Goal: Contribute content: Contribute content

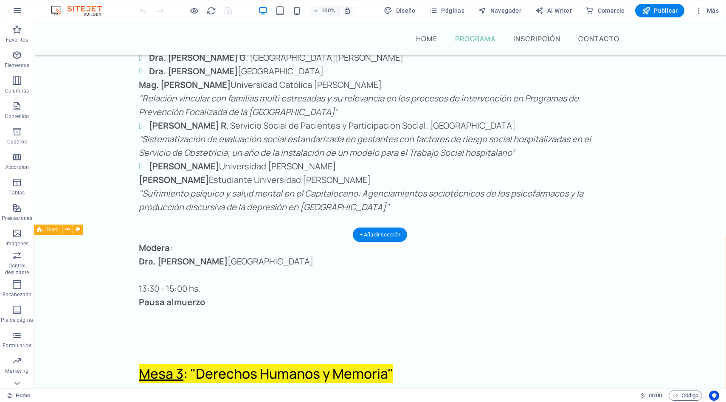
scroll to position [1829, 0]
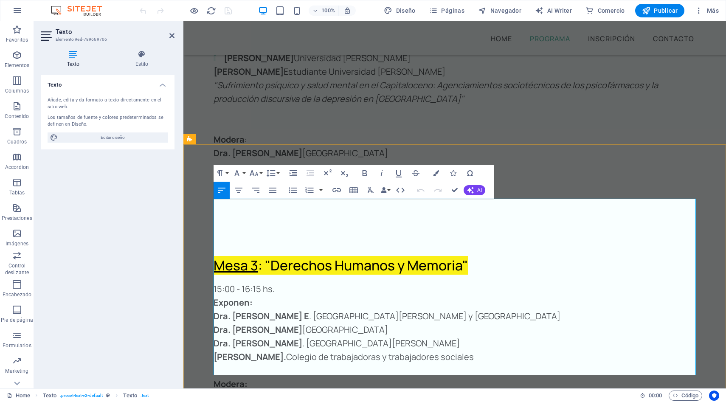
click at [568, 309] on p "Dra. [PERSON_NAME] [GEOGRAPHIC_DATA][PERSON_NAME] y [GEOGRAPHIC_DATA]" at bounding box center [455, 316] width 482 height 14
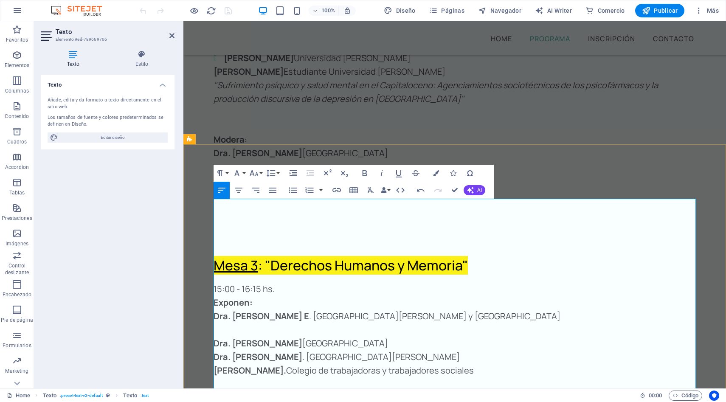
click at [222, 323] on p at bounding box center [455, 330] width 482 height 14
click at [569, 309] on p "Dra. [PERSON_NAME] [GEOGRAPHIC_DATA][PERSON_NAME] y [GEOGRAPHIC_DATA]" at bounding box center [455, 316] width 482 height 14
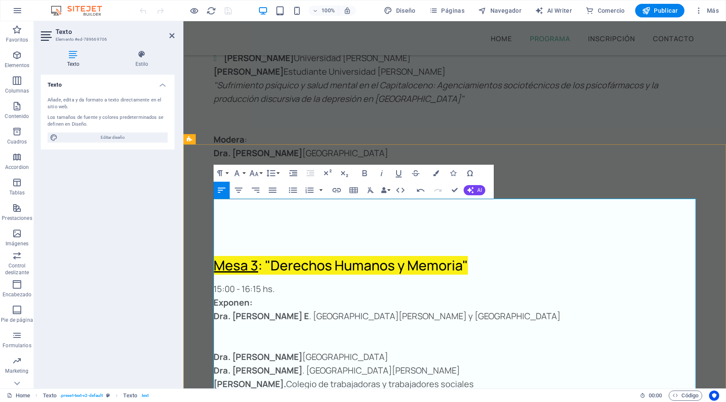
click at [224, 323] on p at bounding box center [455, 330] width 482 height 14
click at [221, 323] on p at bounding box center [455, 330] width 482 height 14
click at [571, 309] on p "Dra. [PERSON_NAME] [GEOGRAPHIC_DATA][PERSON_NAME] y [GEOGRAPHIC_DATA]" at bounding box center [455, 316] width 482 height 14
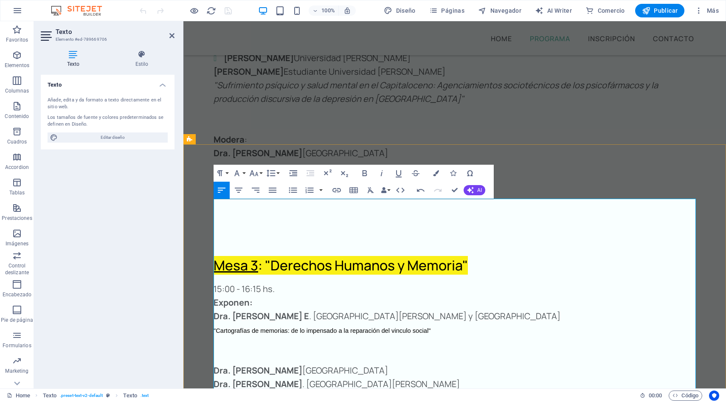
click at [461, 309] on p "Dra. [PERSON_NAME] [GEOGRAPHIC_DATA][PERSON_NAME] y [GEOGRAPHIC_DATA]" at bounding box center [455, 316] width 482 height 14
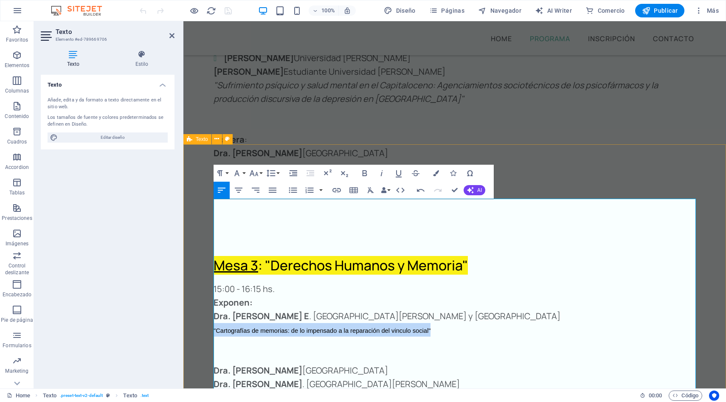
drag, startPoint x: 444, startPoint y: 245, endPoint x: 213, endPoint y: 247, distance: 230.9
click at [213, 247] on div "Mesa 3 : "Derechos Humanos y Memoria" 15:00 - 16:15 hs. Exponen: Dra. [PERSON_N…" at bounding box center [454, 377] width 543 height 299
click at [381, 174] on icon "button" at bounding box center [382, 173] width 2 height 6
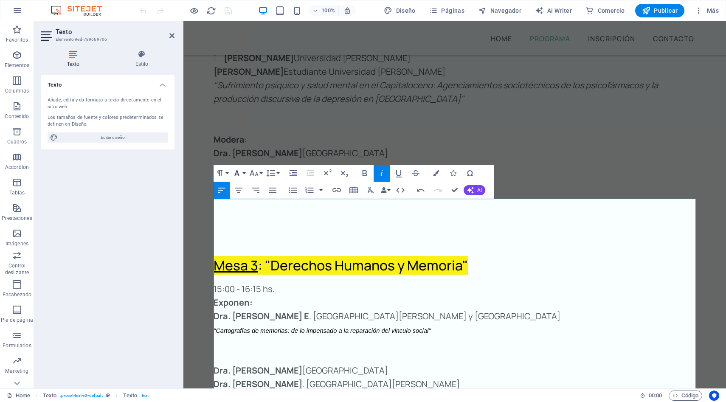
click at [243, 173] on button "Font Family" at bounding box center [239, 173] width 16 height 17
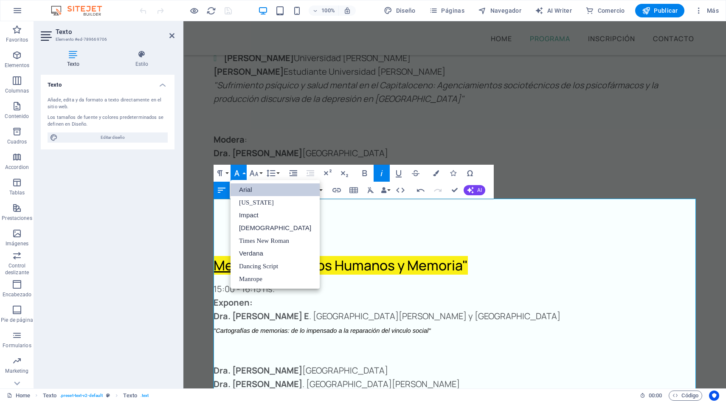
scroll to position [0, 0]
click at [369, 309] on p "Dra. [PERSON_NAME] [GEOGRAPHIC_DATA][PERSON_NAME] y [GEOGRAPHIC_DATA]" at bounding box center [455, 316] width 482 height 14
click at [445, 309] on p "Dra. [PERSON_NAME] [GEOGRAPHIC_DATA][PERSON_NAME] y [GEOGRAPHIC_DATA]" at bounding box center [455, 316] width 482 height 14
click at [509, 337] on p at bounding box center [455, 344] width 482 height 14
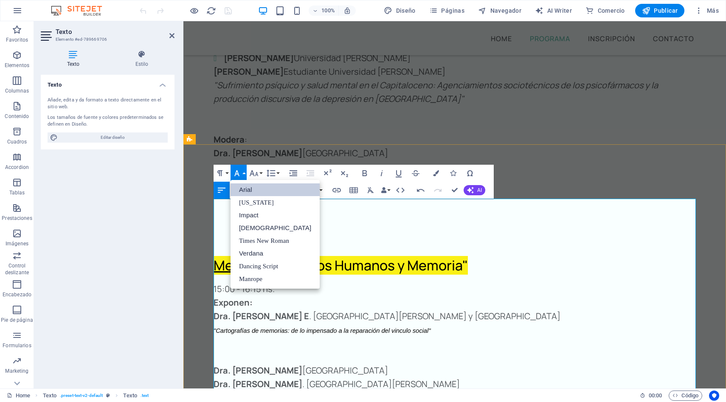
click at [432, 337] on p at bounding box center [455, 344] width 482 height 14
click at [242, 170] on button "Font Family" at bounding box center [239, 173] width 16 height 17
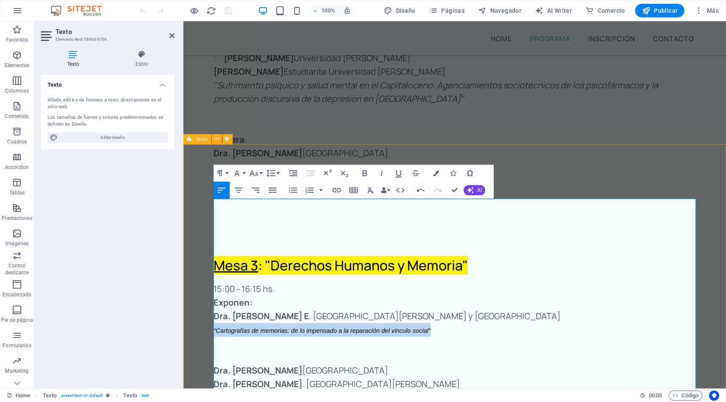
drag, startPoint x: 438, startPoint y: 248, endPoint x: 213, endPoint y: 242, distance: 224.7
click at [213, 242] on div "Mesa 3 : "Derechos Humanos y Memoria" 15:00 - 16:15 hs. Exponen: Dra. [PERSON_N…" at bounding box center [454, 377] width 543 height 299
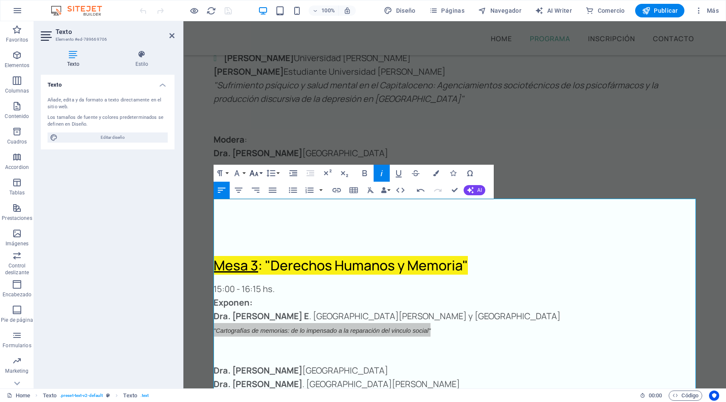
click at [256, 171] on icon "button" at bounding box center [254, 173] width 10 height 10
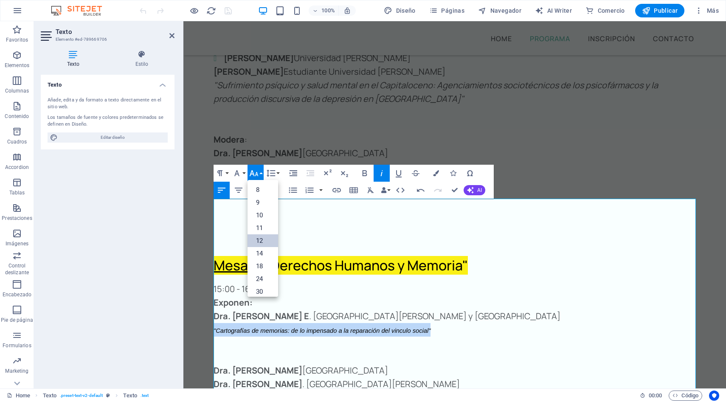
click at [263, 242] on link "12" at bounding box center [262, 240] width 31 height 13
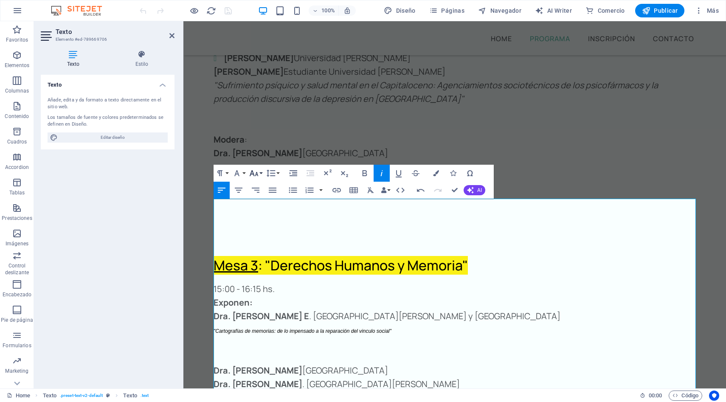
click at [259, 173] on icon "button" at bounding box center [254, 173] width 10 height 10
click at [267, 256] on link "48" at bounding box center [262, 256] width 31 height 13
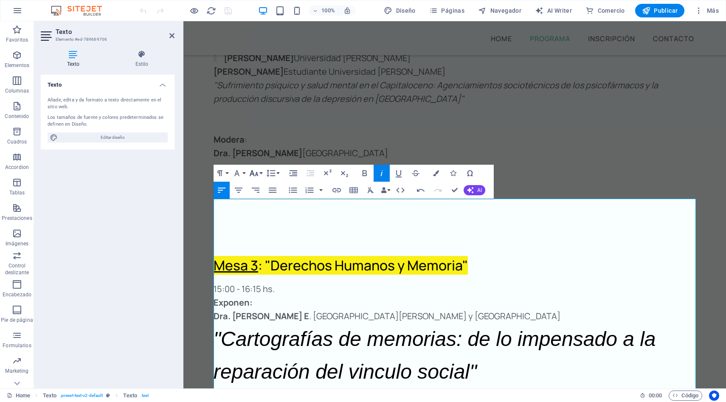
click at [256, 174] on icon "button" at bounding box center [254, 173] width 10 height 10
click at [264, 212] on link "24" at bounding box center [262, 210] width 31 height 13
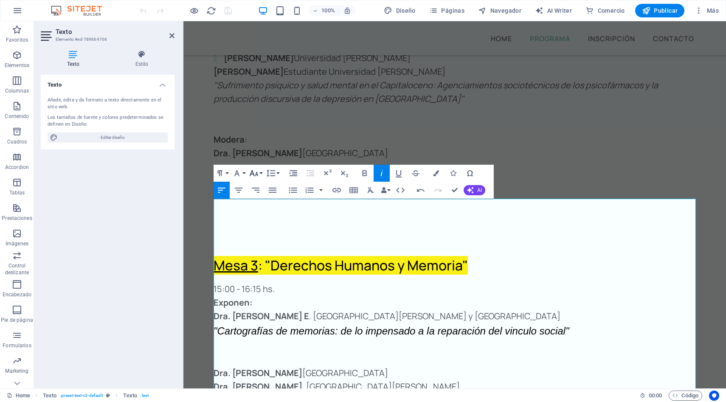
click at [260, 169] on button "Font Size" at bounding box center [255, 173] width 16 height 17
click at [264, 200] on link "18" at bounding box center [262, 197] width 31 height 13
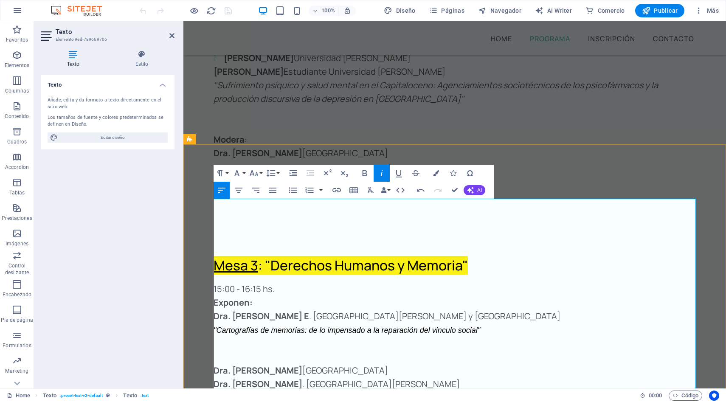
click at [415, 350] on p at bounding box center [455, 357] width 482 height 14
click at [435, 309] on p "Dra. [PERSON_NAME] [GEOGRAPHIC_DATA][PERSON_NAME] y [GEOGRAPHIC_DATA]" at bounding box center [455, 316] width 482 height 14
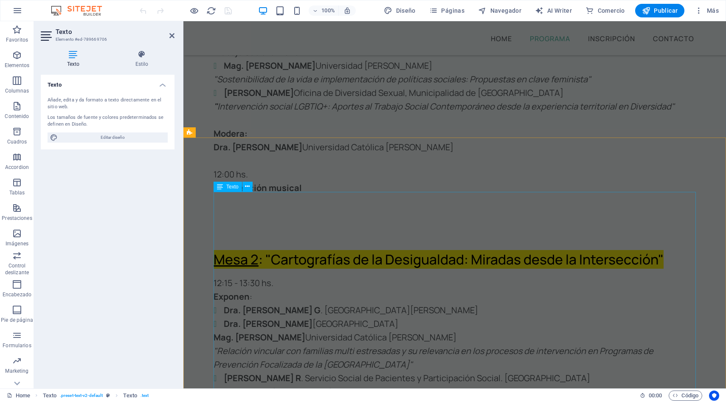
scroll to position [1529, 0]
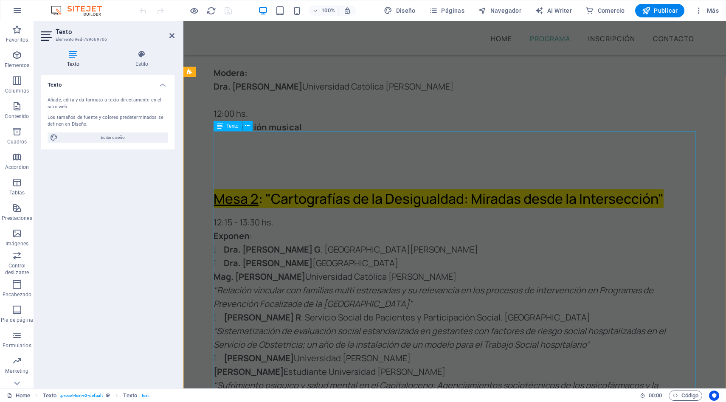
click at [387, 219] on div "12:15 - 13:30 hs. Exponen : Dra. [PERSON_NAME] [GEOGRAPHIC_DATA][PERSON_NAME]. …" at bounding box center [455, 358] width 482 height 285
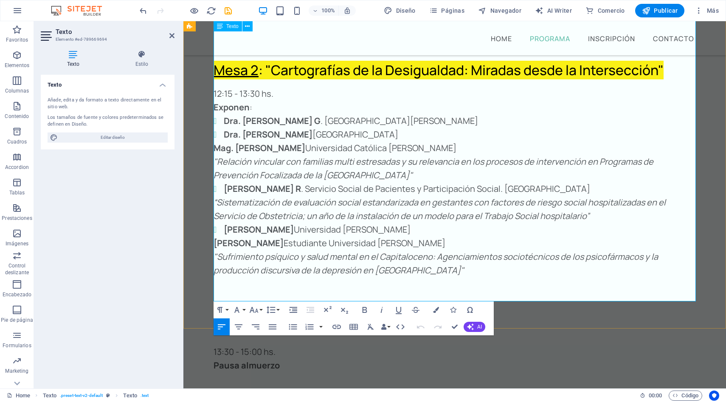
scroll to position [1619, 0]
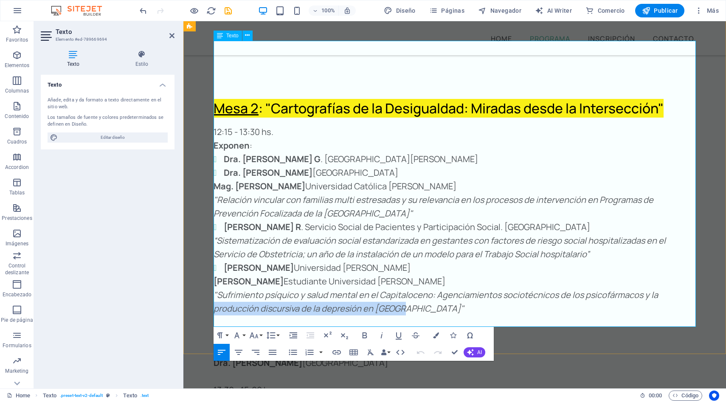
drag, startPoint x: 400, startPoint y: 223, endPoint x: 214, endPoint y: 229, distance: 185.6
click at [214, 288] on p ""Sufrimiento psíquico y salud mental en el Capitaloceno: Agenciamientos socioté…" at bounding box center [455, 301] width 482 height 27
copy em "producción discursiva de la depresión en [GEOGRAPHIC_DATA]""
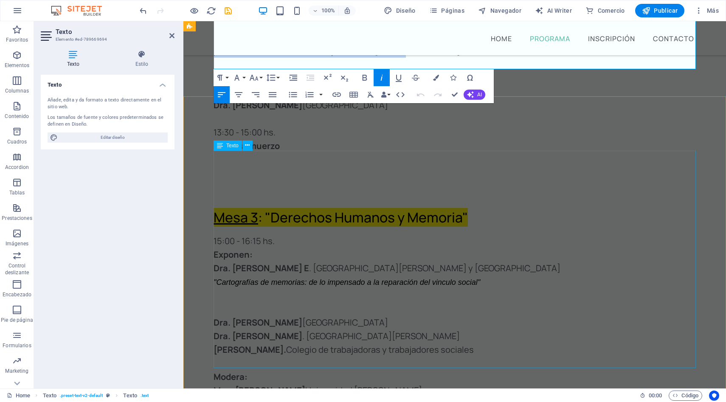
scroll to position [1875, 0]
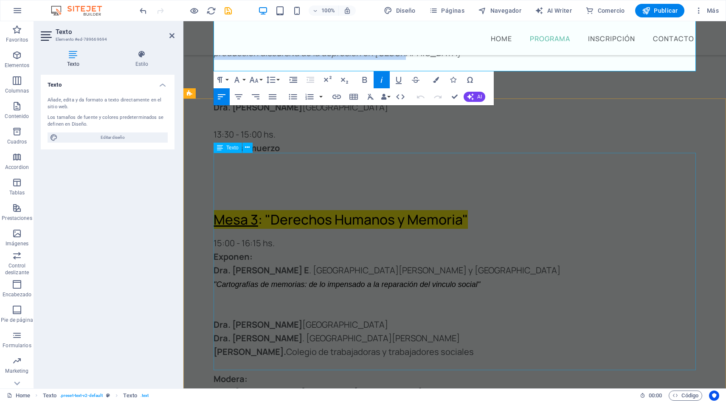
click at [392, 236] on div "15:00 - 16:15 hs. Exponen: Dra. [PERSON_NAME] Universidad Católica [PERSON_NAME…" at bounding box center [455, 344] width 482 height 217
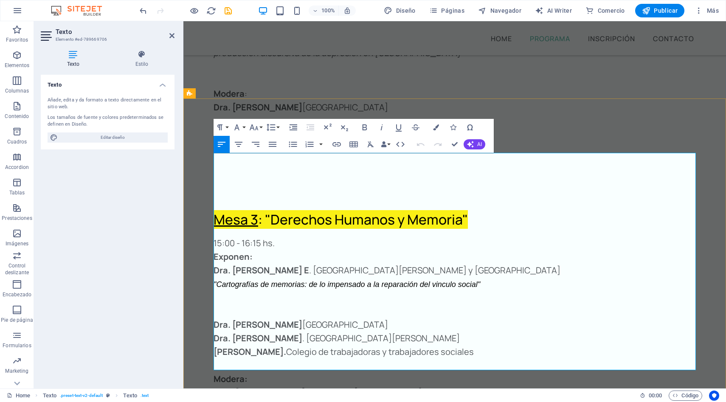
click at [392, 280] on em ""Cartografías de memorias: de lo impensado a la reparación del vinculo social"" at bounding box center [347, 284] width 267 height 8
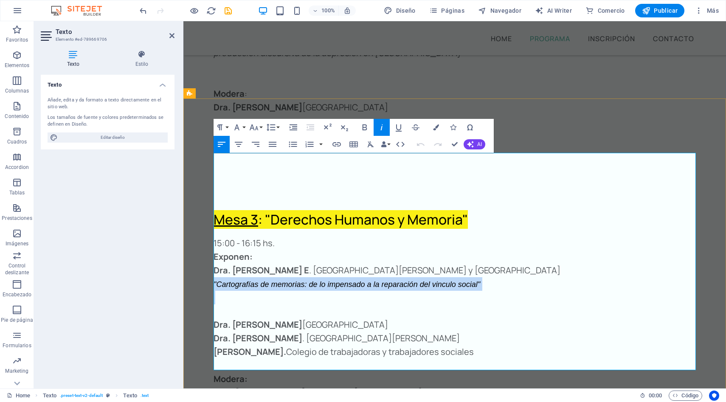
click at [392, 280] on em ""Cartografías de memorias: de lo impensado a la reparación del vinculo social"" at bounding box center [347, 284] width 267 height 8
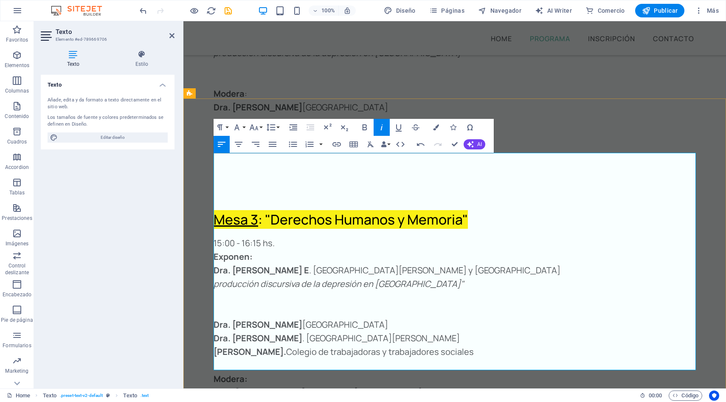
click at [391, 278] on em "producción discursiva de la depresión en [GEOGRAPHIC_DATA]"" at bounding box center [339, 283] width 250 height 11
click at [355, 281] on span ""Cartografías de memorias: de lo impensado a la reparación del vinculo social"" at bounding box center [327, 284] width 217 height 7
click at [436, 278] on em "p "Cartografías de memorias: de lo impensado a la reparación del vinculo social…" at bounding box center [326, 283] width 225 height 11
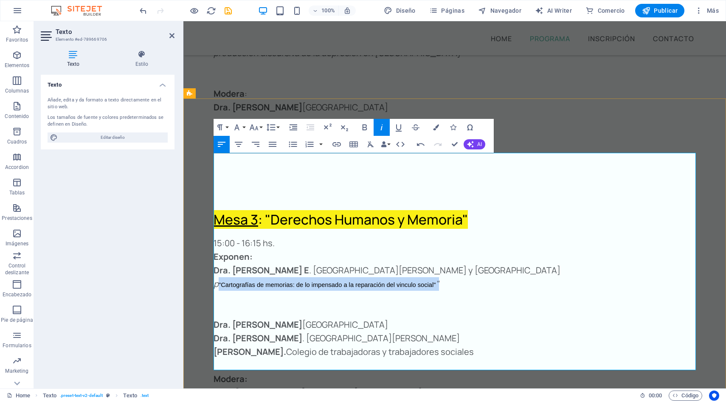
drag, startPoint x: 447, startPoint y: 197, endPoint x: 218, endPoint y: 204, distance: 228.9
click at [218, 277] on p "p "Cartografías de memorias: de lo impensado a la reparación del vinculo social…" at bounding box center [455, 284] width 482 height 14
click at [370, 141] on icon "button" at bounding box center [371, 144] width 6 height 6
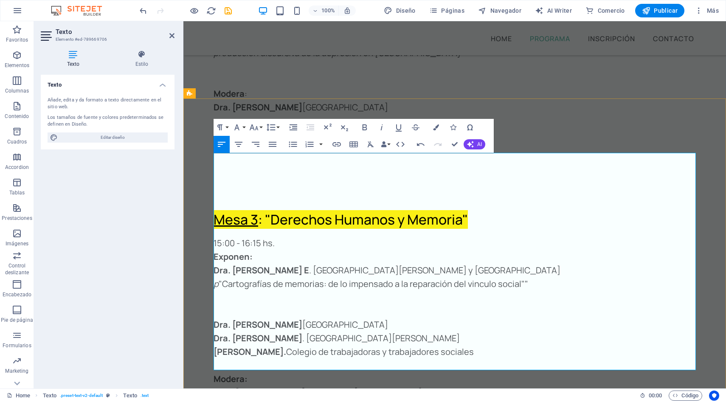
click at [220, 277] on p "p "Cartografías de memorias: de lo impensado a la reparación del vinculo social…" at bounding box center [455, 284] width 482 height 14
click at [529, 277] on p "" Cartografías de memorias: de lo impensado a la reparación del vinculo social""" at bounding box center [455, 284] width 482 height 14
click at [468, 277] on p "" Cartografías de memorias: de lo impensado a la reparación del vinculo social"" at bounding box center [455, 284] width 482 height 14
click at [183, 21] on span "vínculo" at bounding box center [183, 21] width 0 height 0
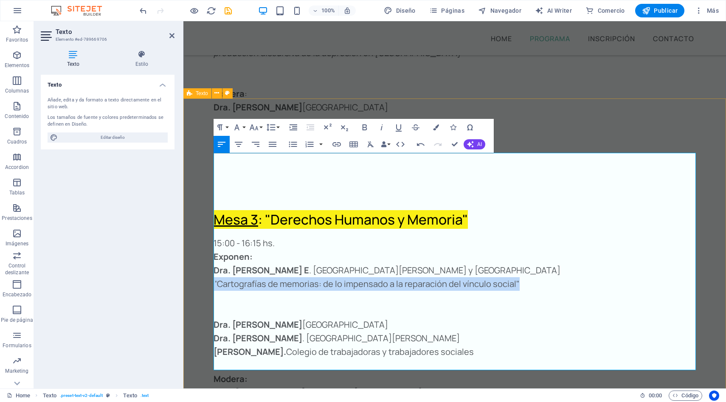
drag, startPoint x: 539, startPoint y: 202, endPoint x: 208, endPoint y: 196, distance: 331.2
click at [208, 196] on div "Mesa 3 : "Derechos Humanos y Memoria" 15:00 - 16:15 hs. Exponen: Dra. [PERSON_N…" at bounding box center [454, 331] width 543 height 299
click at [379, 128] on icon "button" at bounding box center [382, 127] width 10 height 10
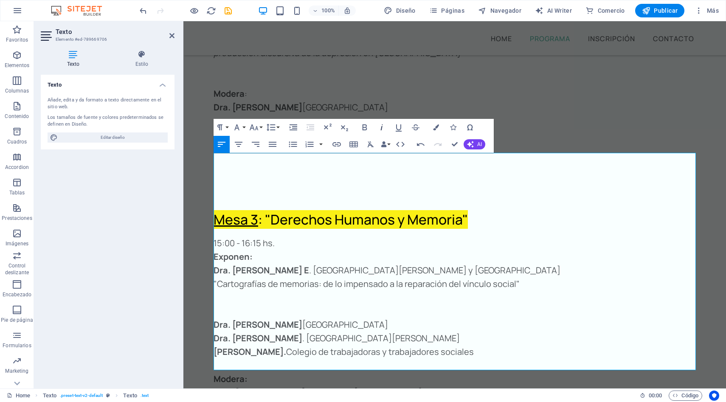
click at [384, 127] on icon "button" at bounding box center [382, 127] width 10 height 10
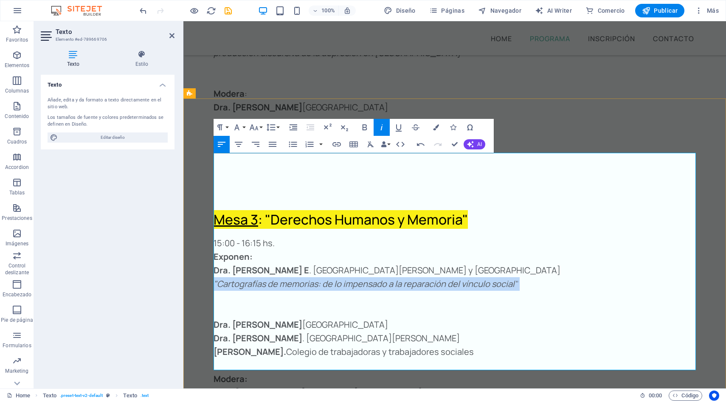
click at [473, 291] on p at bounding box center [455, 298] width 482 height 14
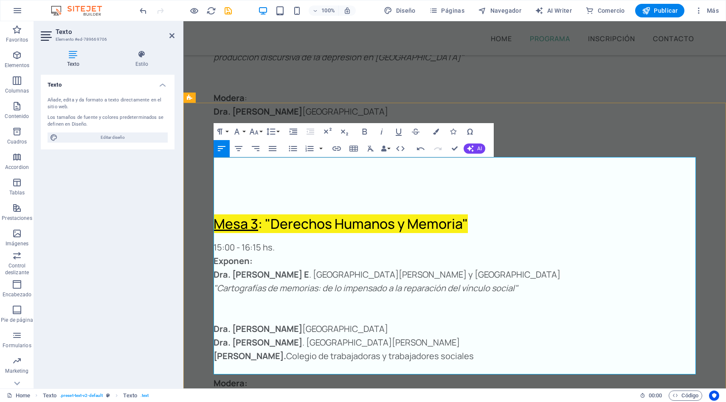
scroll to position [1816, 0]
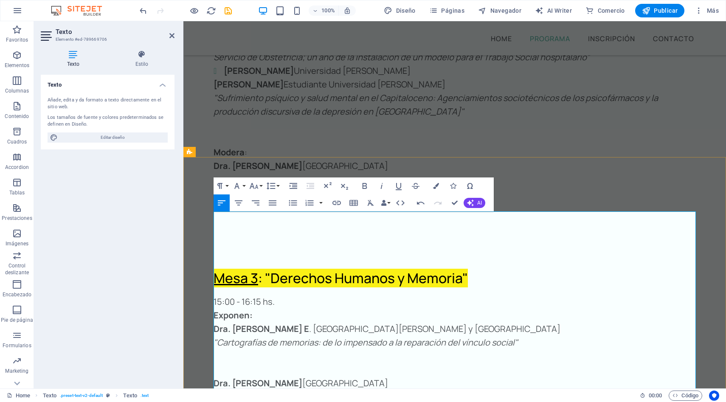
click at [222, 323] on strong "Dra. [PERSON_NAME] E" at bounding box center [262, 328] width 96 height 11
click at [294, 187] on icon "button" at bounding box center [293, 186] width 10 height 10
click at [309, 185] on icon "button" at bounding box center [310, 186] width 10 height 10
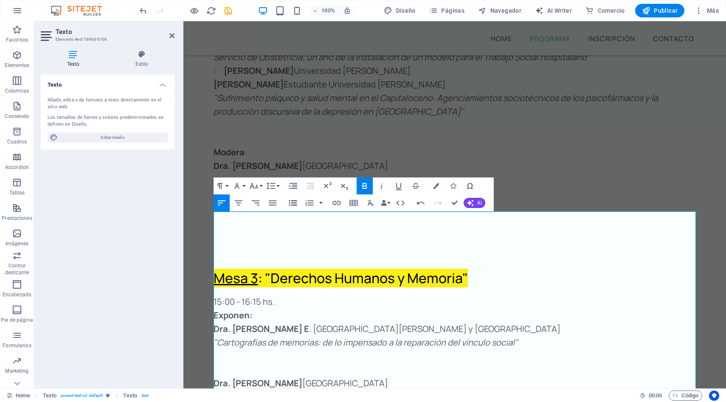
click at [290, 202] on icon "button" at bounding box center [293, 203] width 8 height 6
click at [217, 363] on p at bounding box center [455, 370] width 482 height 14
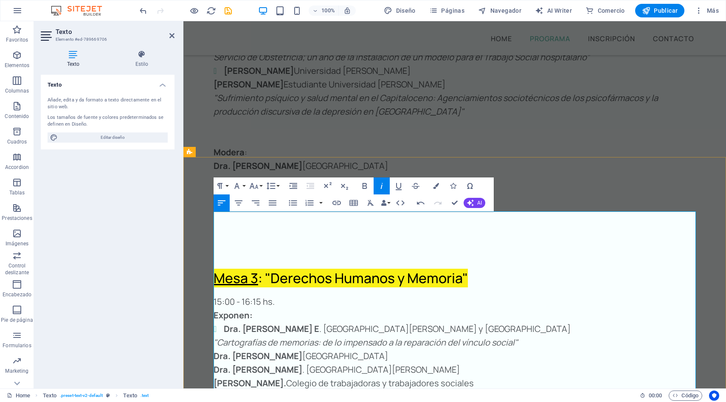
click at [465, 349] on p "Dra. [PERSON_NAME] [GEOGRAPHIC_DATA]" at bounding box center [455, 356] width 482 height 14
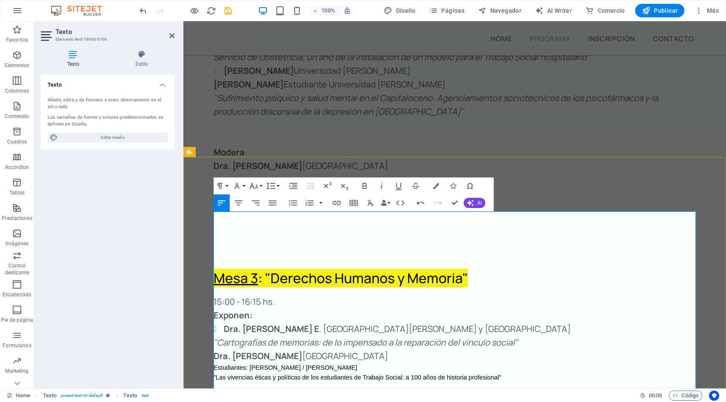
click at [215, 350] on strong "Dra. [PERSON_NAME]" at bounding box center [258, 355] width 89 height 11
click at [290, 200] on icon "button" at bounding box center [293, 203] width 8 height 6
click at [475, 349] on li "Dra. [PERSON_NAME] [GEOGRAPHIC_DATA]" at bounding box center [460, 356] width 472 height 14
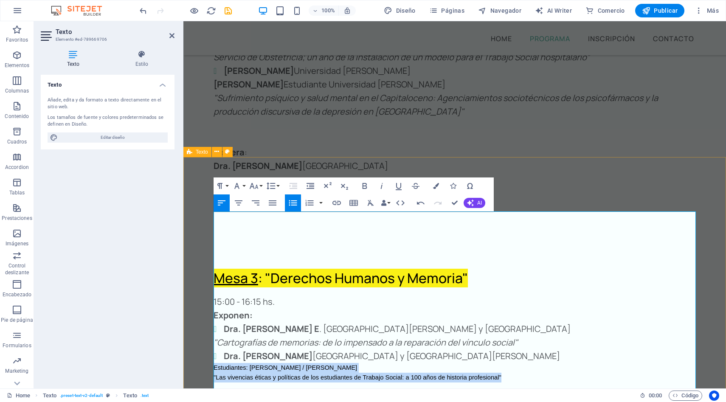
drag, startPoint x: 514, startPoint y: 294, endPoint x: 212, endPoint y: 289, distance: 302.3
click at [212, 289] on div "Mesa 3 : "Derechos Humanos y Memoria" 15:00 - 16:15 hs. Exponen: Dra. [PERSON_N…" at bounding box center [454, 393] width 543 height 305
click at [371, 202] on icon "button" at bounding box center [371, 203] width 10 height 10
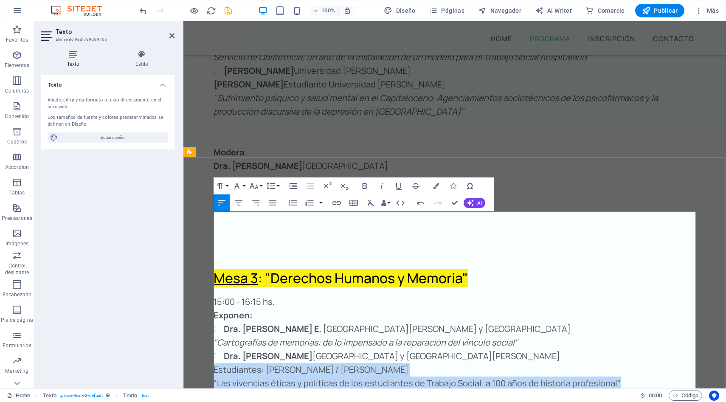
click at [266, 363] on div "Estudiantes: [PERSON_NAME] / [PERSON_NAME]" at bounding box center [455, 370] width 482 height 14
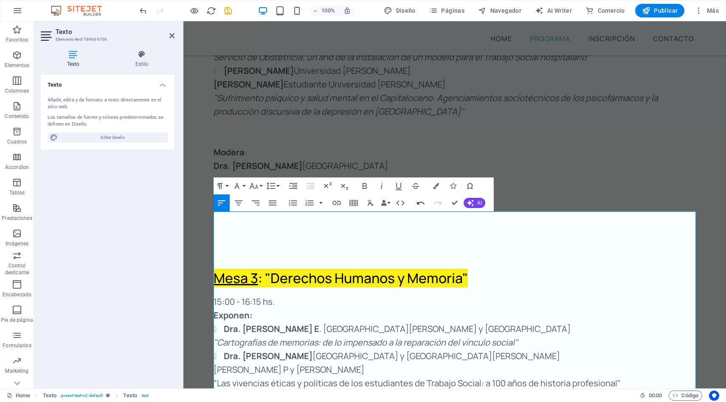
click at [426, 205] on button "Undo" at bounding box center [421, 202] width 16 height 17
click at [417, 205] on icon "button" at bounding box center [421, 203] width 10 height 10
click at [409, 363] on div "[PERSON_NAME] y [PERSON_NAME]" at bounding box center [455, 370] width 482 height 14
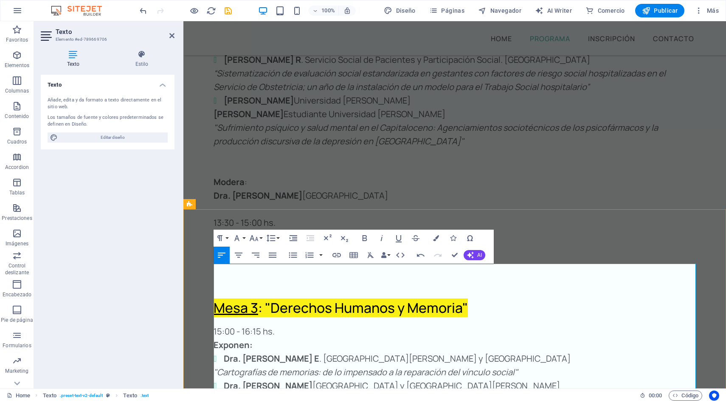
scroll to position [1795, 0]
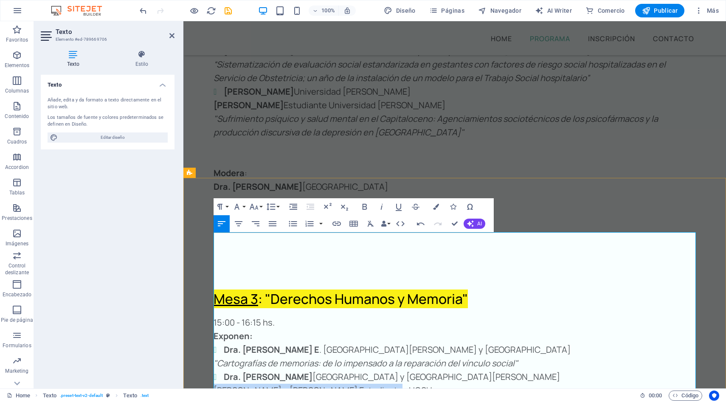
drag, startPoint x: 371, startPoint y: 308, endPoint x: 215, endPoint y: 309, distance: 155.8
click at [215, 384] on div "[PERSON_NAME] y [PERSON_NAME] Estudiantes UCSH." at bounding box center [455, 391] width 482 height 14
click at [367, 207] on icon "button" at bounding box center [365, 207] width 10 height 10
click at [463, 384] on div "[PERSON_NAME] y [PERSON_NAME] Estudiantes UCSH." at bounding box center [455, 391] width 482 height 14
drag, startPoint x: 618, startPoint y: 321, endPoint x: 211, endPoint y: 319, distance: 407.1
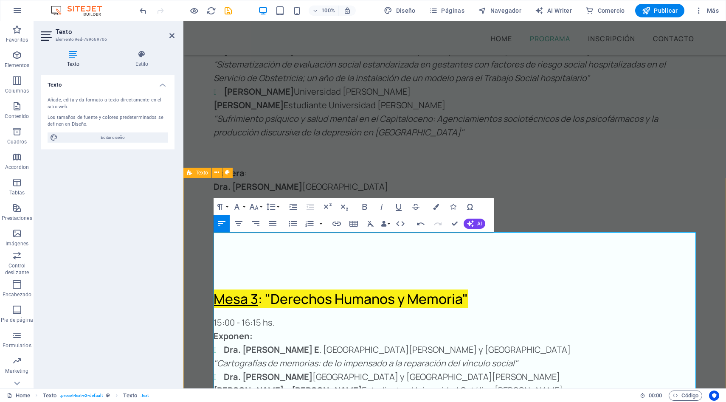
click at [385, 208] on icon "button" at bounding box center [382, 207] width 10 height 10
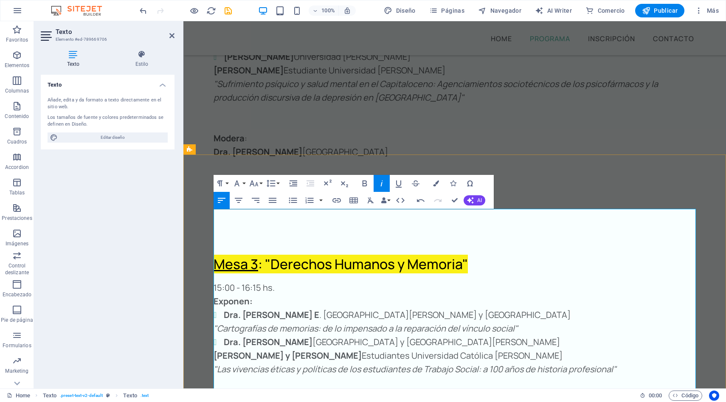
scroll to position [1839, 0]
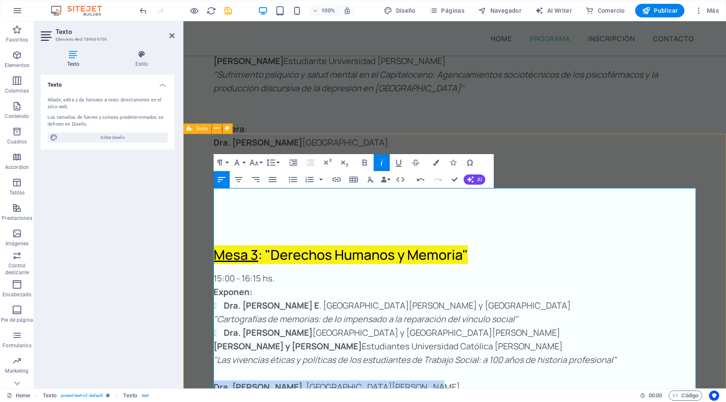
drag, startPoint x: 407, startPoint y: 304, endPoint x: 213, endPoint y: 306, distance: 194.4
click at [213, 306] on div "Mesa 3 : "Derechos Humanos y Memoria" 15:00 - 16:15 hs. Exponen: Dra. [PERSON_N…" at bounding box center [454, 373] width 543 height 312
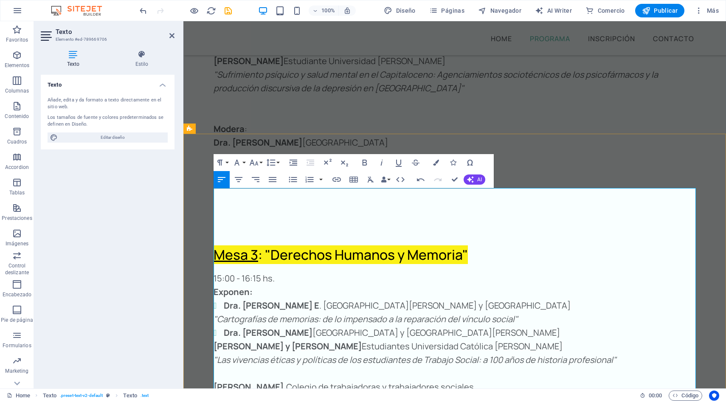
click at [242, 367] on p "​" at bounding box center [455, 374] width 482 height 14
click at [251, 381] on strong "[PERSON_NAME]." at bounding box center [250, 386] width 73 height 11
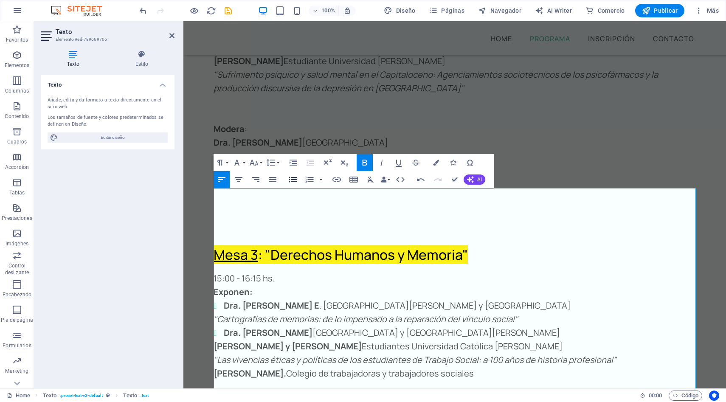
click at [292, 179] on icon "button" at bounding box center [293, 180] width 8 height 6
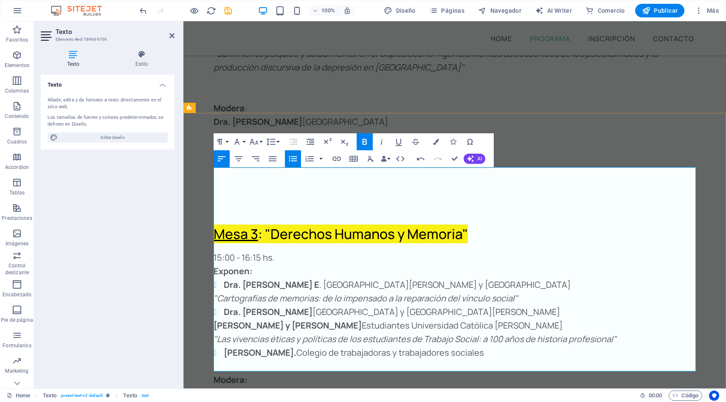
scroll to position [1861, 0]
click at [231, 10] on icon "save" at bounding box center [228, 11] width 10 height 10
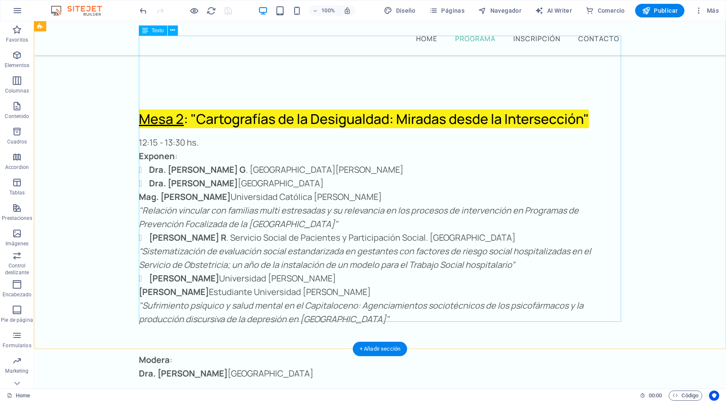
scroll to position [1727, 0]
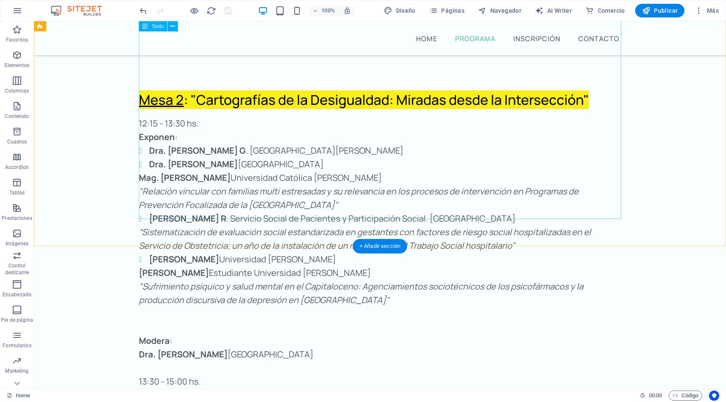
click at [210, 210] on div "12:15 - 13:30 hs. Exponen : Dra. [PERSON_NAME] [GEOGRAPHIC_DATA][PERSON_NAME]. …" at bounding box center [380, 259] width 482 height 285
click at [208, 210] on div "12:15 - 13:30 hs. Exponen : Dra. [PERSON_NAME] [GEOGRAPHIC_DATA][PERSON_NAME]. …" at bounding box center [380, 259] width 482 height 285
click at [204, 211] on div "12:15 - 13:30 hs. Exponen : Dra. [PERSON_NAME] [GEOGRAPHIC_DATA][PERSON_NAME]. …" at bounding box center [380, 259] width 482 height 285
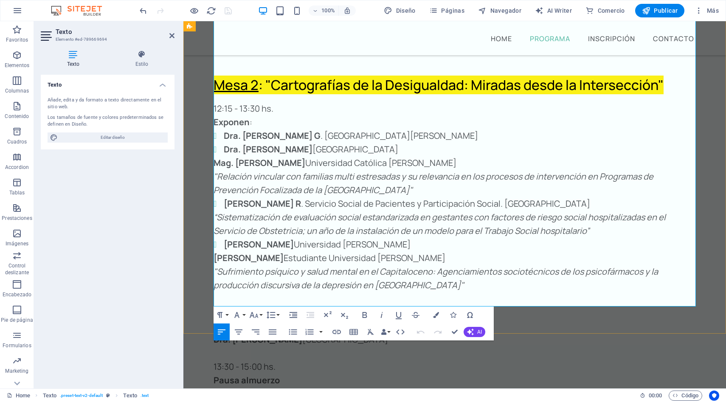
scroll to position [1643, 0]
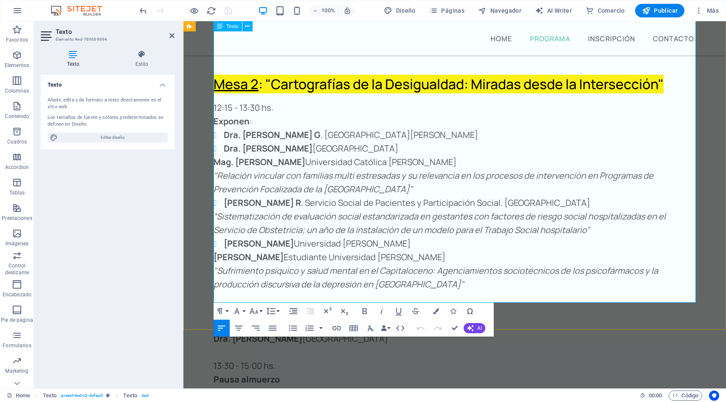
click at [283, 373] on p "Pausa almuerzo" at bounding box center [455, 380] width 482 height 14
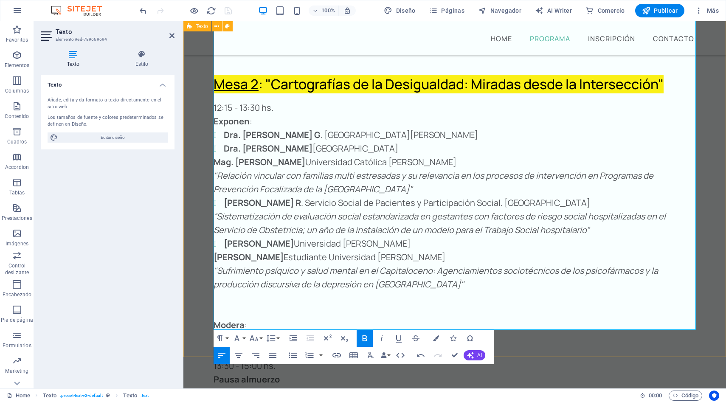
drag, startPoint x: 413, startPoint y: 324, endPoint x: 213, endPoint y: 322, distance: 200.8
click at [213, 322] on div "Mesa 2 : "Cartografías de la Desigualdad: Miradas desde la Intersección" 12:15 …" at bounding box center [454, 244] width 543 height 394
click at [371, 354] on icon "button" at bounding box center [371, 355] width 10 height 10
click at [418, 373] on p "Pausa almuerzo" at bounding box center [455, 380] width 482 height 14
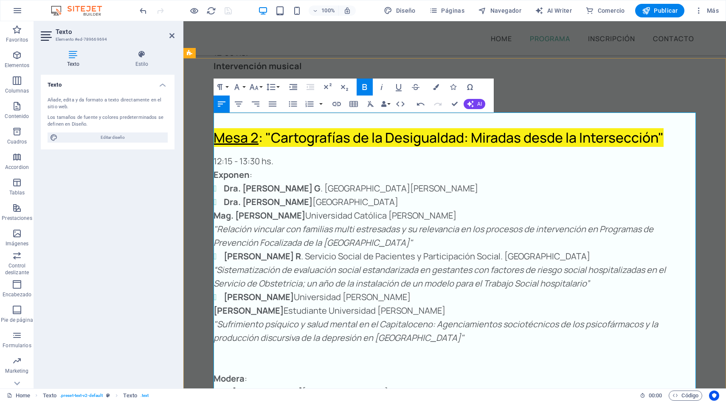
scroll to position [1691, 0]
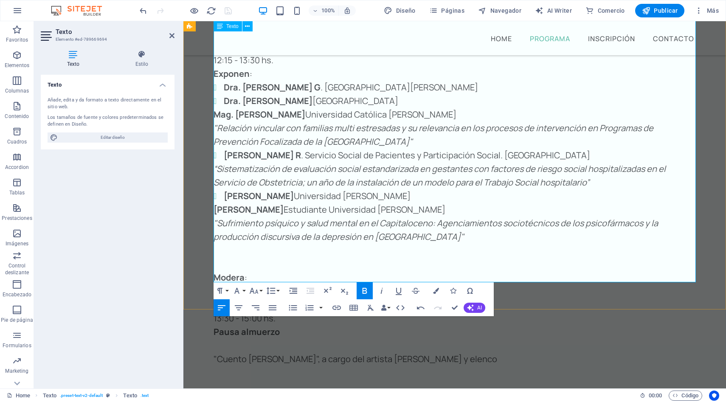
click at [286, 339] on p "​" at bounding box center [455, 346] width 482 height 14
click at [242, 352] on p "​"Cuento [PERSON_NAME]", a cargo del artista [PERSON_NAME] y elenco" at bounding box center [455, 359] width 482 height 14
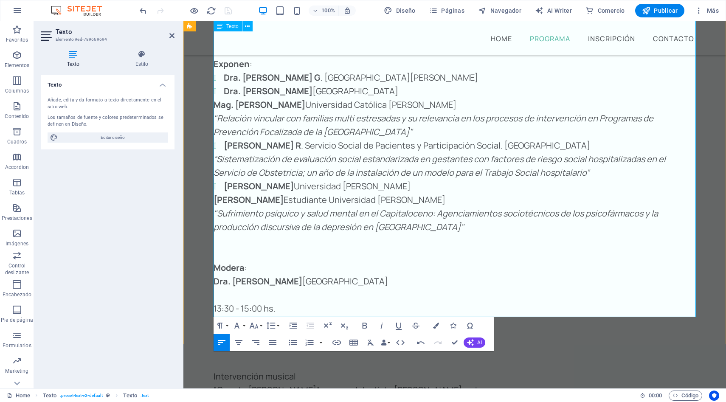
scroll to position [1701, 0]
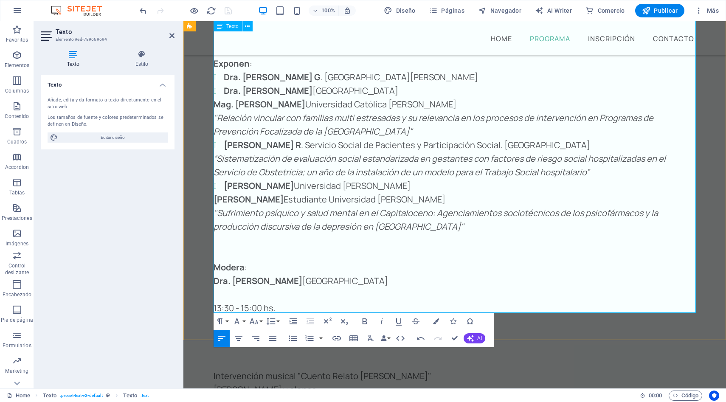
click at [281, 383] on p "[PERSON_NAME] y elenco" at bounding box center [455, 390] width 482 height 14
click at [322, 383] on p "[PERSON_NAME] 6 elenco" at bounding box center [455, 390] width 482 height 14
drag, startPoint x: 390, startPoint y: 291, endPoint x: 297, endPoint y: 292, distance: 93.0
click at [297, 369] on p "Intervención musical "Cuento Relato [PERSON_NAME]"" at bounding box center [455, 376] width 482 height 14
click at [383, 322] on icon "button" at bounding box center [382, 321] width 10 height 10
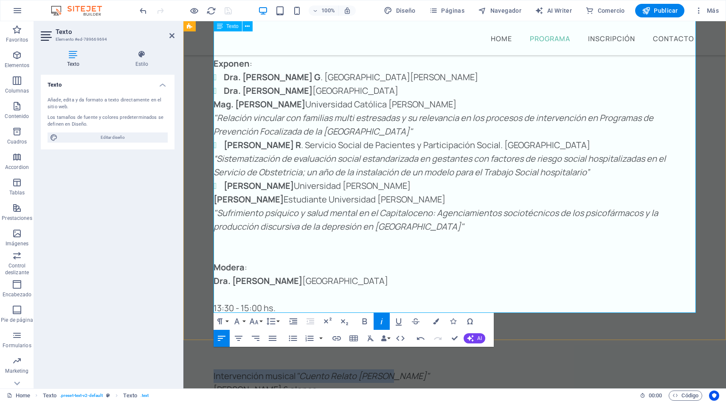
click at [446, 342] on p at bounding box center [455, 349] width 482 height 14
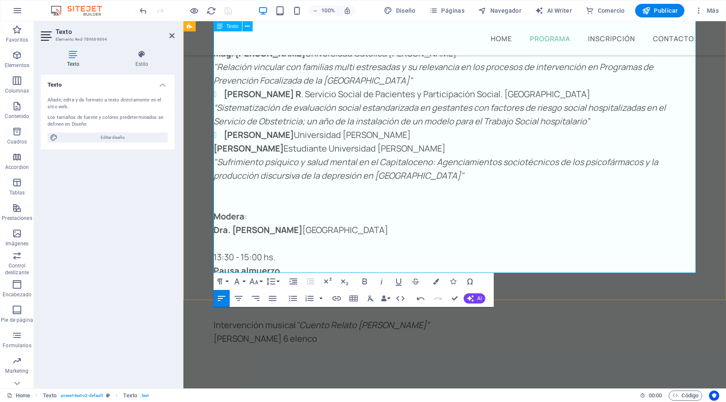
scroll to position [1752, 0]
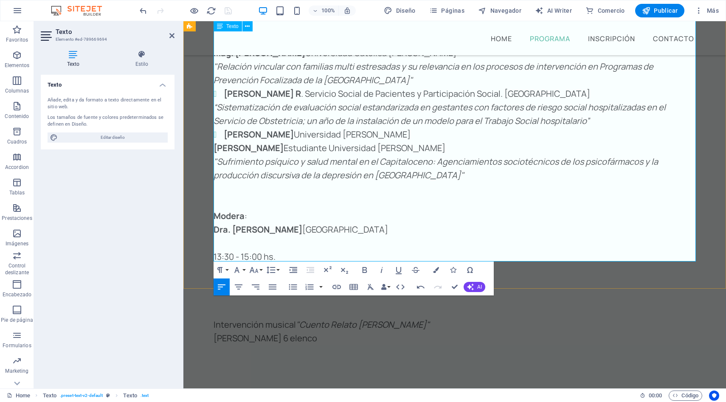
drag, startPoint x: 311, startPoint y: 253, endPoint x: 215, endPoint y: 253, distance: 95.9
click at [215, 332] on p "[PERSON_NAME] 6 elenco" at bounding box center [455, 339] width 482 height 14
click at [363, 271] on icon "button" at bounding box center [365, 270] width 5 height 6
click at [286, 332] on strong "[PERSON_NAME] 6 elenco" at bounding box center [267, 337] width 107 height 11
click at [439, 264] on p "Pausa almuerzo" at bounding box center [455, 271] width 482 height 14
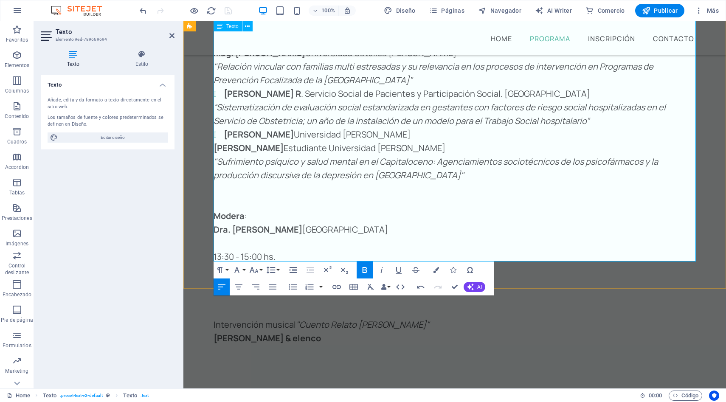
click at [439, 264] on p "Pausa almuerzo" at bounding box center [455, 271] width 482 height 14
click at [531, 279] on div "Mesa 2 : "Cartografías de la Desigualdad: Miradas desde la Intersección" 12:15 …" at bounding box center [454, 155] width 543 height 435
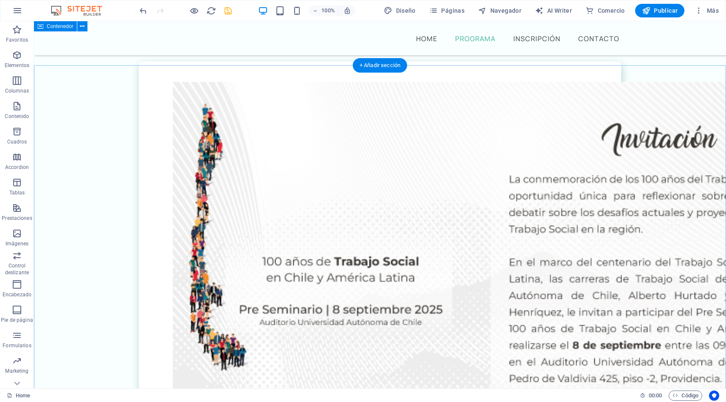
scroll to position [390, 0]
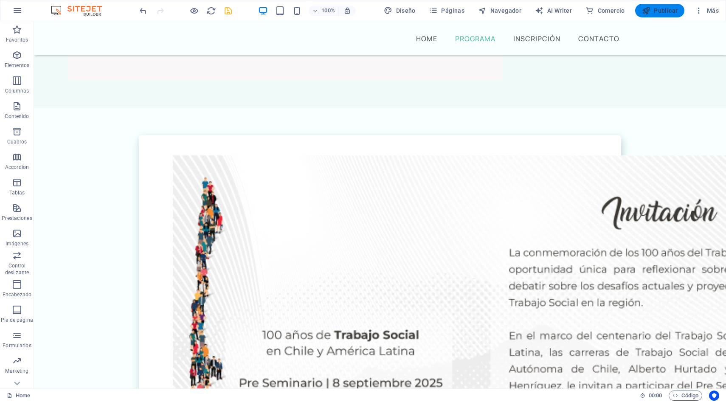
click at [653, 15] on button "Publicar" at bounding box center [660, 11] width 50 height 14
